Goal: Task Accomplishment & Management: Complete application form

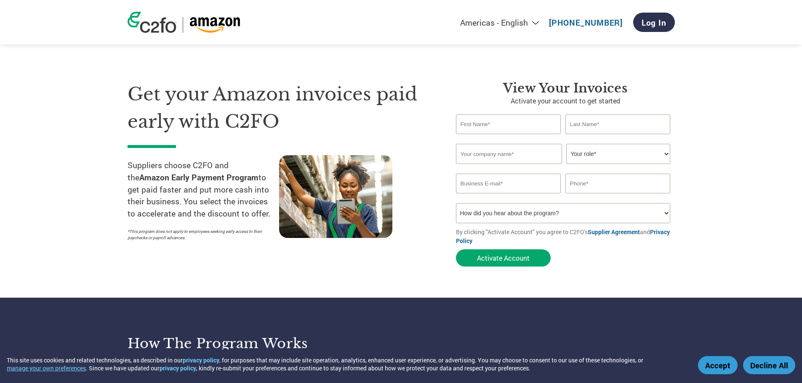
click at [509, 124] on input "text" at bounding box center [508, 124] width 105 height 20
type input "[PERSON_NAME]"
type input "Intertape Polymer Group"
type input "9414029192"
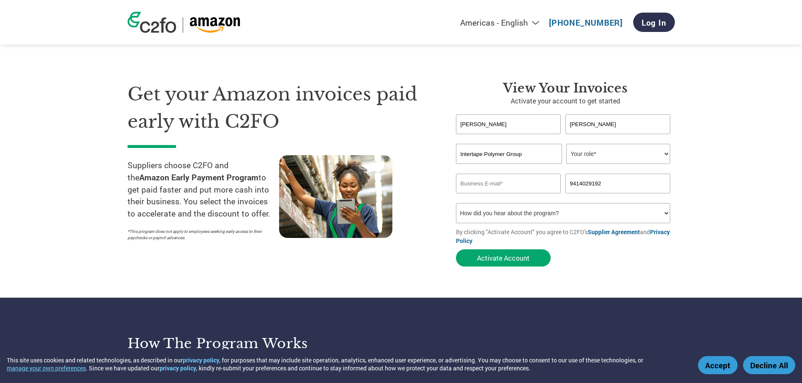
click at [611, 157] on select "Your role* CFO Controller Credit Manager Finance Director Treasurer CEO Preside…" at bounding box center [618, 154] width 104 height 20
select select "OTHER"
click at [566, 144] on select "Your role* CFO Controller Credit Manager Finance Director Treasurer CEO Preside…" at bounding box center [618, 154] width 104 height 20
click at [525, 179] on input "email" at bounding box center [508, 184] width 105 height 20
type input "[EMAIL_ADDRESS][DOMAIN_NAME]"
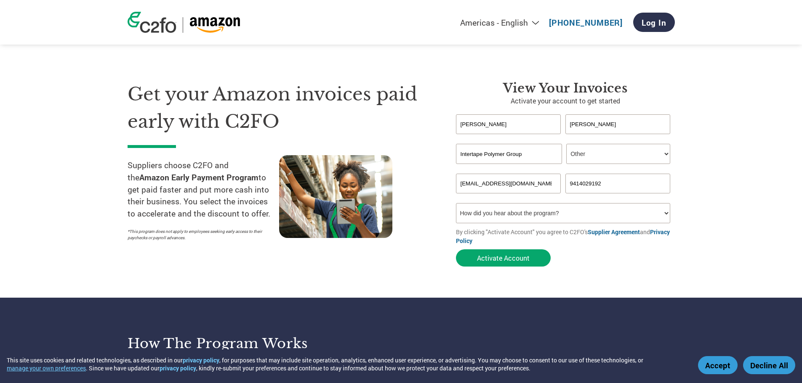
click at [546, 211] on select "How did you hear about the program? Received a letter Email Social Media Online…" at bounding box center [563, 213] width 215 height 20
select select "Other"
click at [456, 203] on select "How did you hear about the program? Received a letter Email Social Media Online…" at bounding box center [563, 213] width 215 height 20
click at [519, 256] on button "Activate Account" at bounding box center [503, 258] width 95 height 17
